Goal: Information Seeking & Learning: Learn about a topic

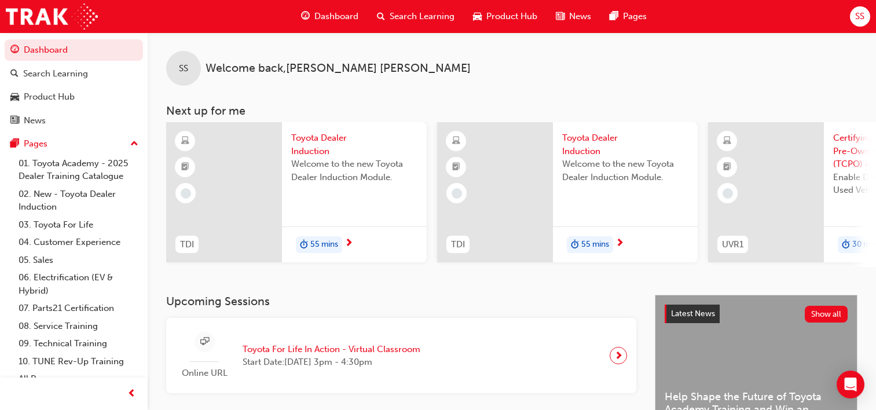
scroll to position [306, 0]
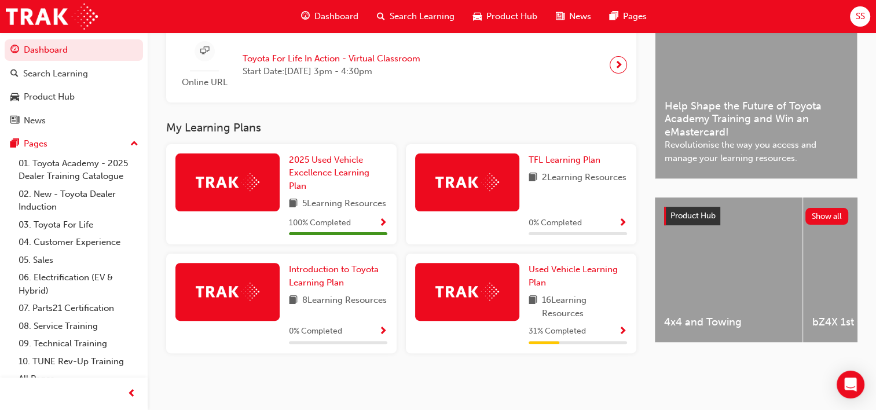
click at [324, 16] on span "Dashboard" at bounding box center [336, 16] width 44 height 13
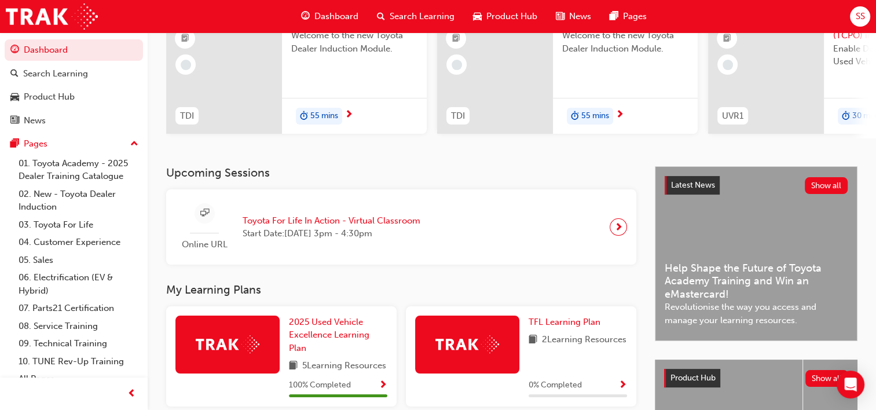
scroll to position [17, 0]
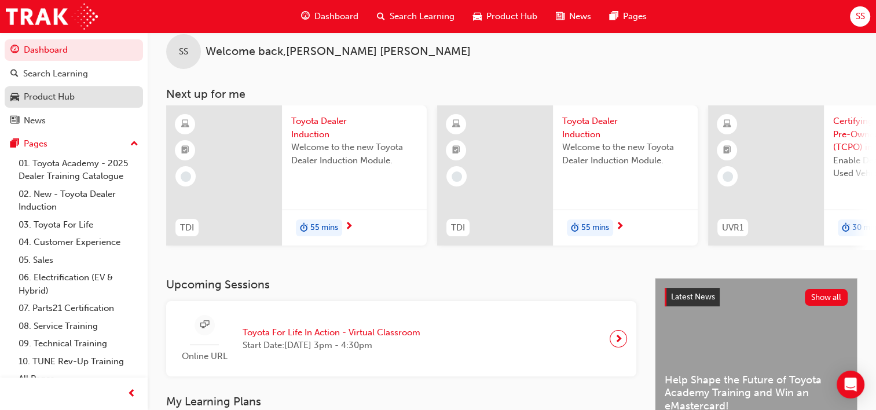
click at [65, 88] on link "Product Hub" at bounding box center [74, 96] width 138 height 21
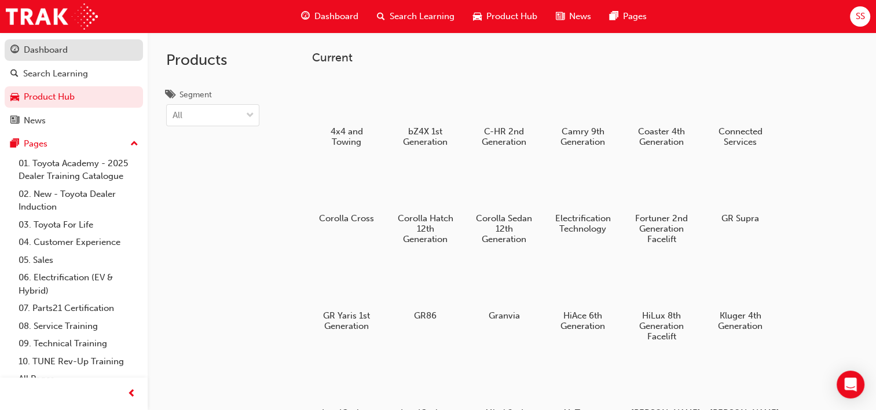
click at [39, 53] on div "Dashboard" at bounding box center [46, 49] width 44 height 13
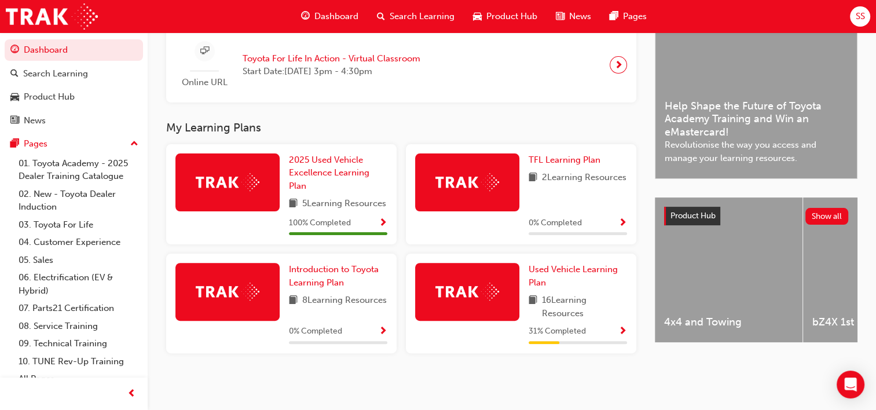
scroll to position [306, 0]
click at [863, 12] on span "SS" at bounding box center [859, 16] width 9 height 13
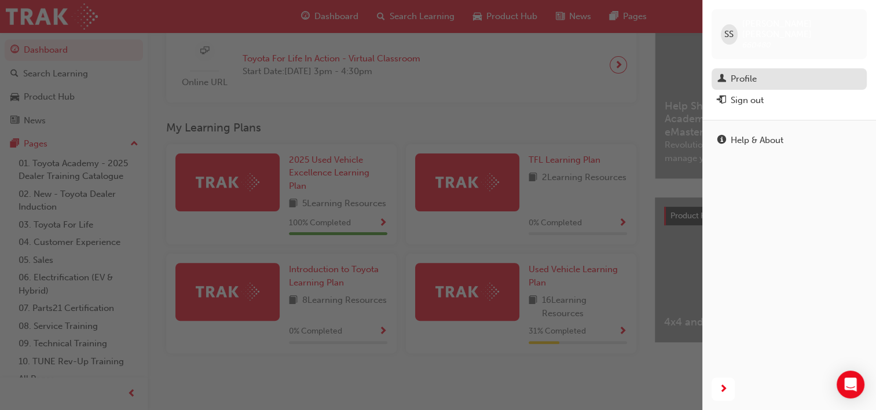
click at [771, 72] on div "Profile" at bounding box center [789, 79] width 144 height 14
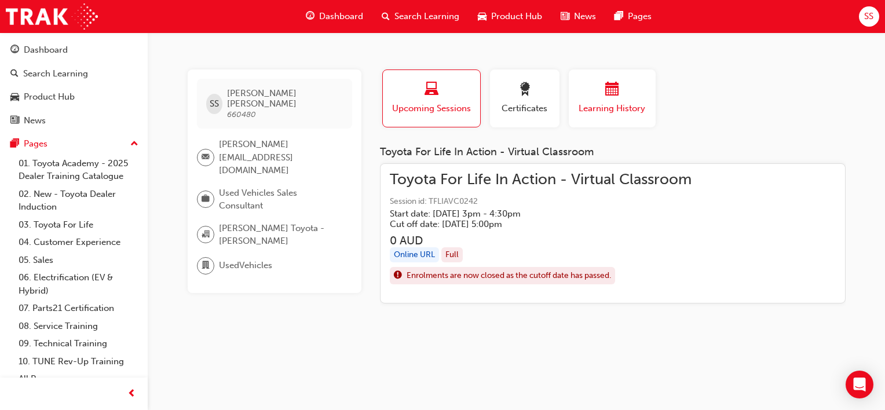
click at [598, 98] on div "button" at bounding box center [611, 91] width 69 height 18
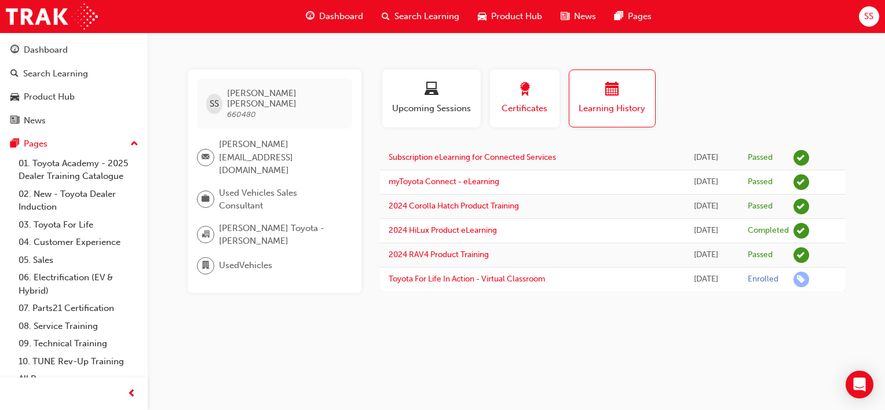
click at [512, 94] on div "button" at bounding box center [525, 91] width 52 height 18
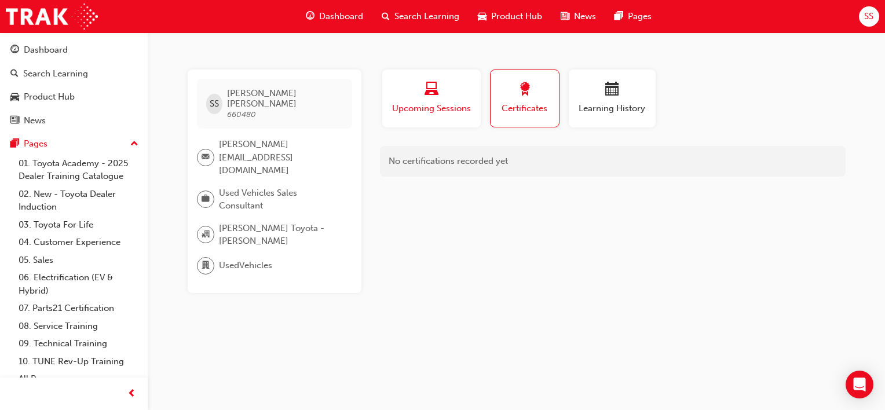
click at [420, 104] on span "Upcoming Sessions" at bounding box center [431, 108] width 81 height 13
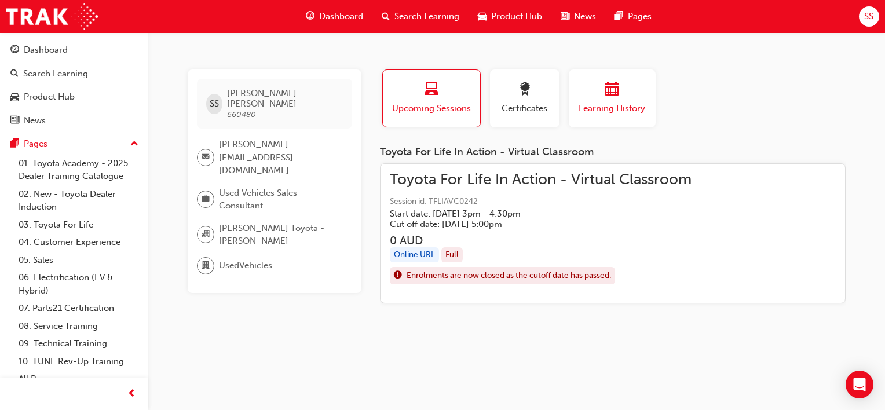
click at [579, 111] on span "Learning History" at bounding box center [611, 108] width 69 height 13
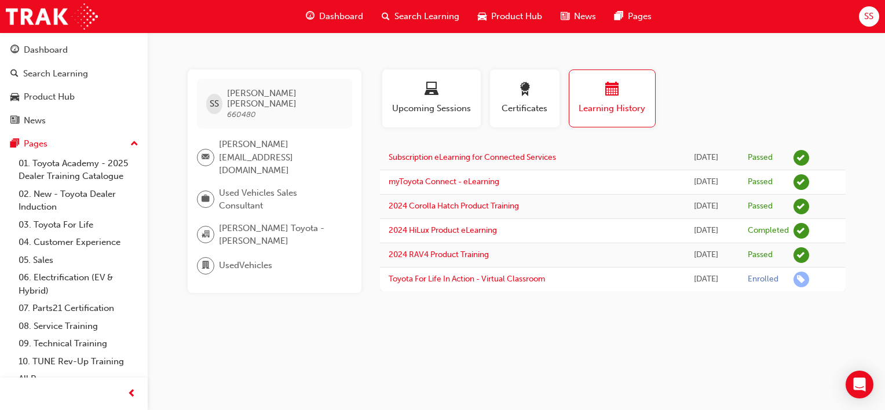
click at [873, 18] on div "SS" at bounding box center [869, 16] width 20 height 20
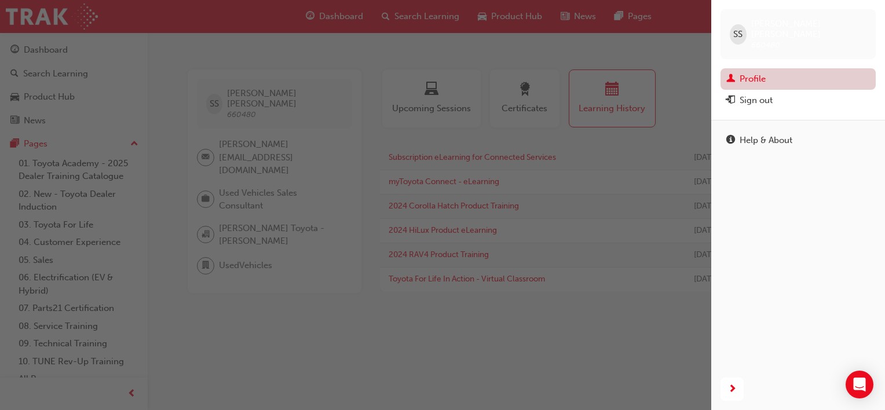
click at [741, 68] on link "Profile" at bounding box center [797, 78] width 155 height 21
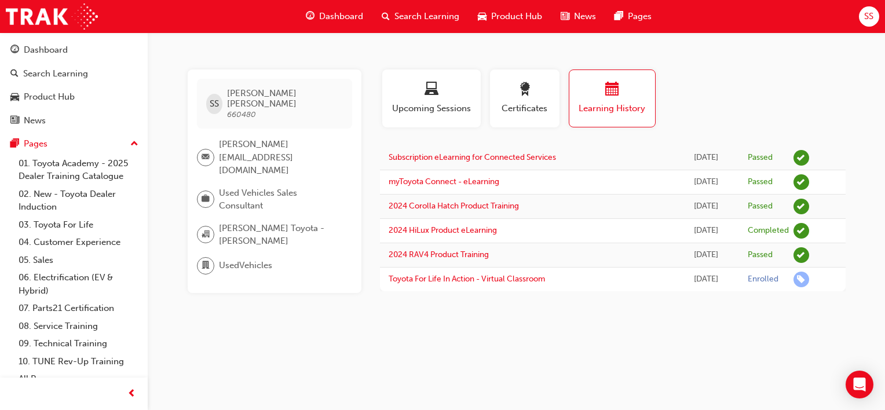
click at [227, 138] on span "[PERSON_NAME][EMAIL_ADDRESS][DOMAIN_NAME]" at bounding box center [281, 157] width 124 height 39
click at [222, 186] on span "Used Vehicles Sales Consultant" at bounding box center [281, 199] width 124 height 26
click at [801, 232] on span "learningRecordVerb_COMPLETE-icon" at bounding box center [801, 231] width 16 height 16
click at [685, 229] on div "[DATE]" at bounding box center [705, 230] width 49 height 13
click at [452, 232] on link "2024 HiLux Product eLearning" at bounding box center [443, 230] width 108 height 10
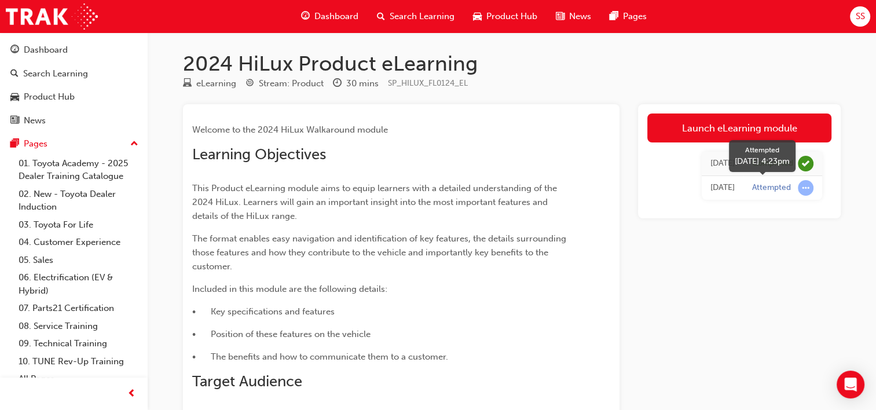
click at [802, 184] on span "learningRecordVerb_ATTEMPT-icon" at bounding box center [806, 188] width 16 height 16
click at [713, 197] on td "[DATE]" at bounding box center [723, 188] width 42 height 24
click at [718, 190] on div "[DATE]" at bounding box center [722, 187] width 24 height 13
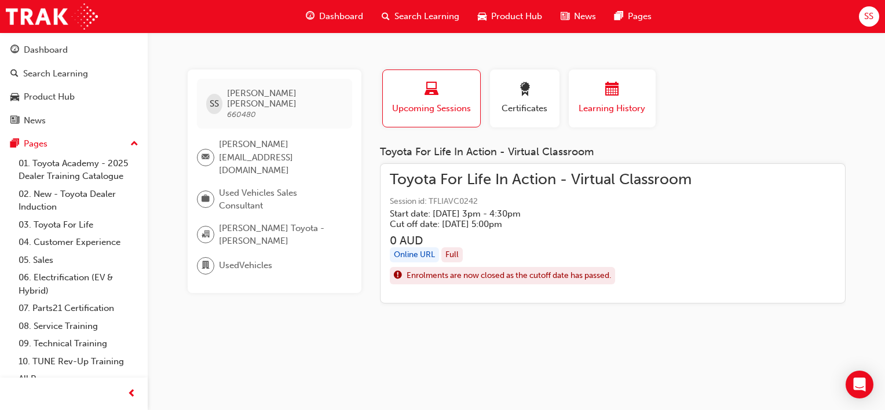
click at [611, 97] on span "calendar-icon" at bounding box center [612, 90] width 14 height 16
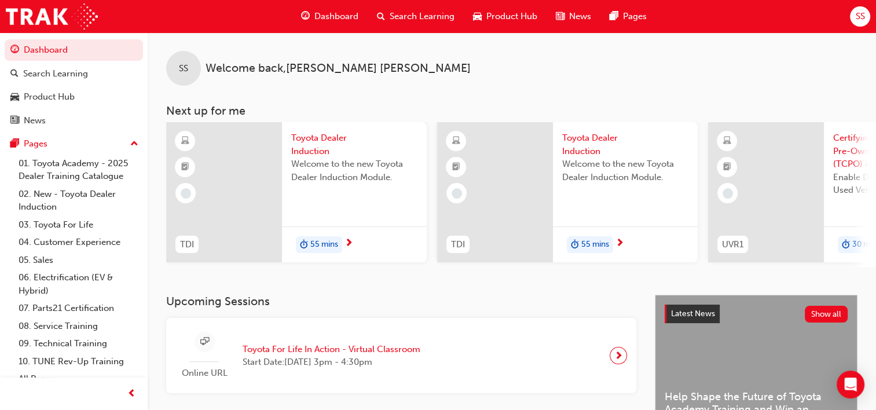
click at [853, 16] on div "SS" at bounding box center [860, 16] width 20 height 20
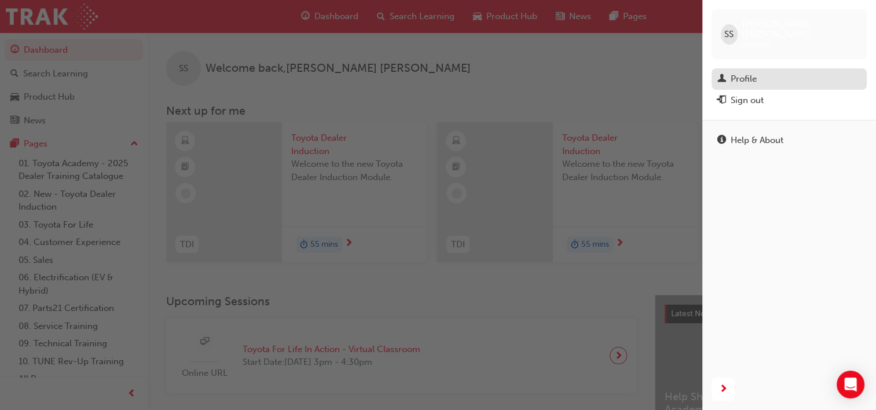
click at [748, 72] on div "Profile" at bounding box center [744, 78] width 26 height 13
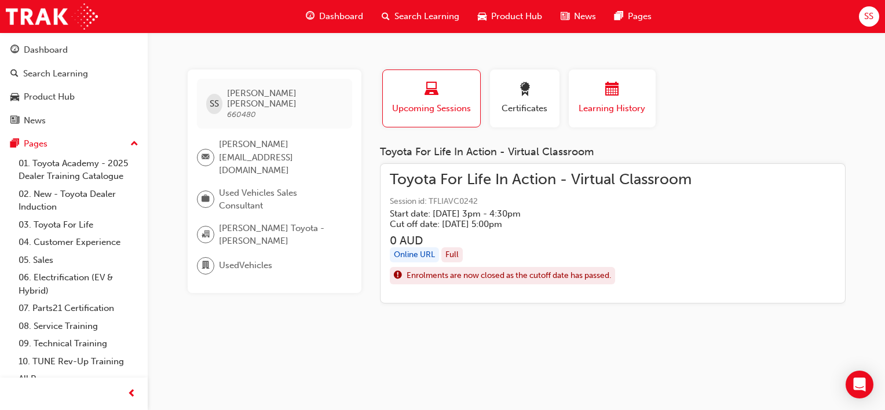
click at [594, 91] on div "button" at bounding box center [611, 91] width 69 height 18
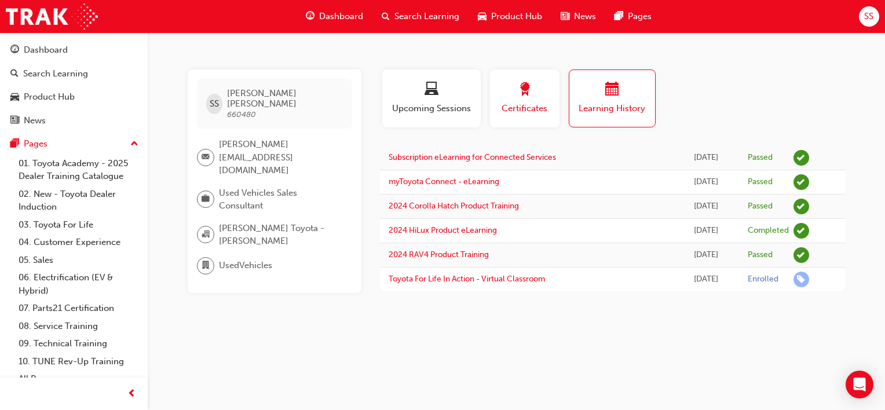
click at [542, 93] on div "button" at bounding box center [525, 91] width 52 height 18
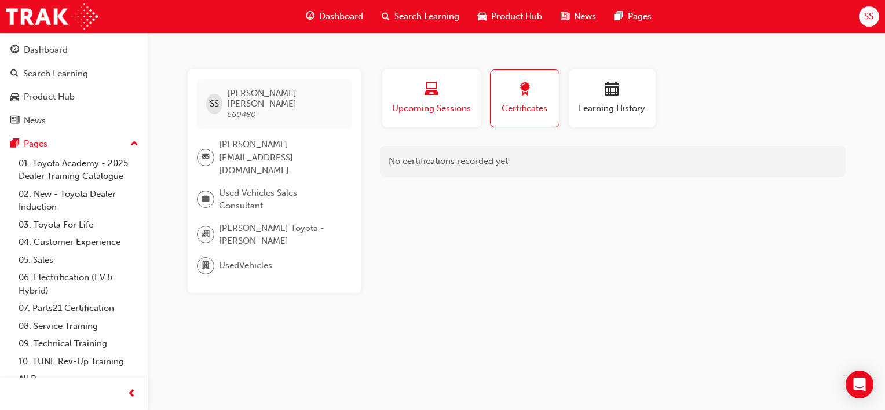
click at [427, 82] on span "laptop-icon" at bounding box center [431, 90] width 14 height 16
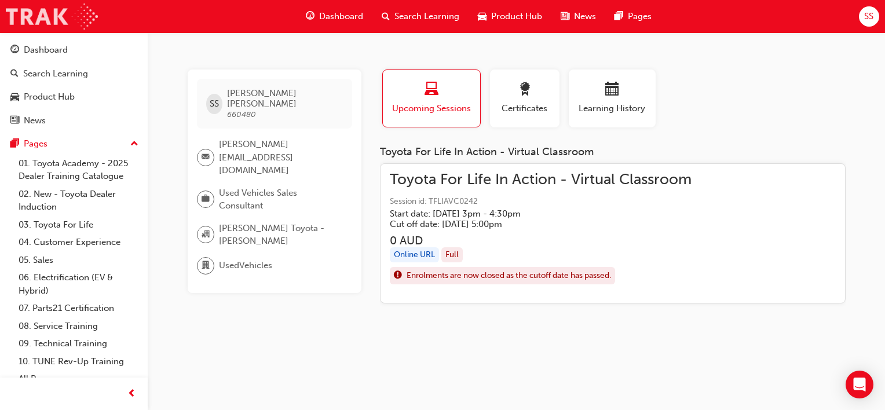
click at [50, 23] on img at bounding box center [52, 16] width 92 height 26
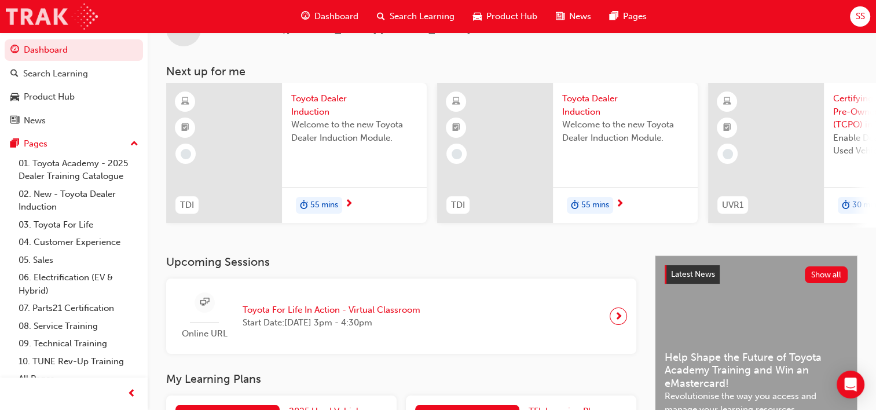
scroll to position [116, 0]
